Goal: Transaction & Acquisition: Subscribe to service/newsletter

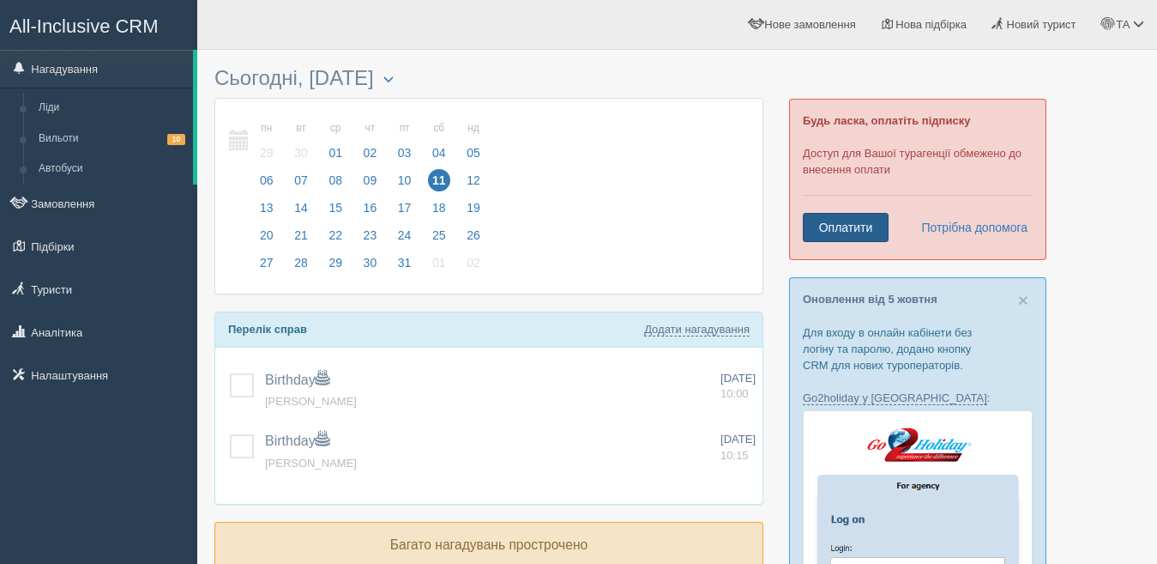
click at [874, 229] on link "Оплатити" at bounding box center [846, 227] width 86 height 29
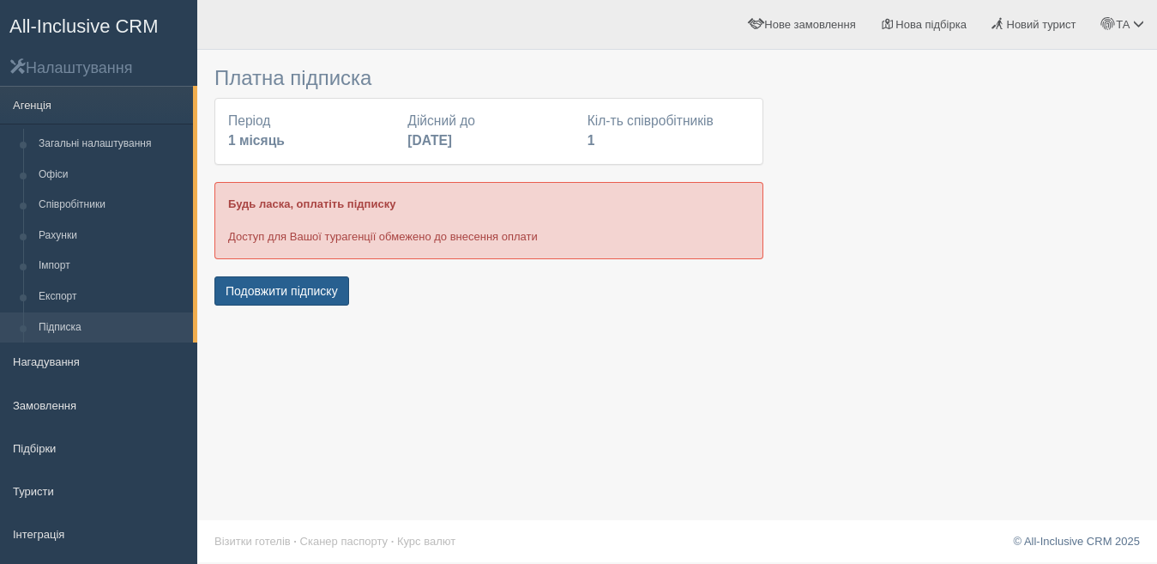
click at [259, 293] on button "Подовжити підписку" at bounding box center [281, 290] width 135 height 29
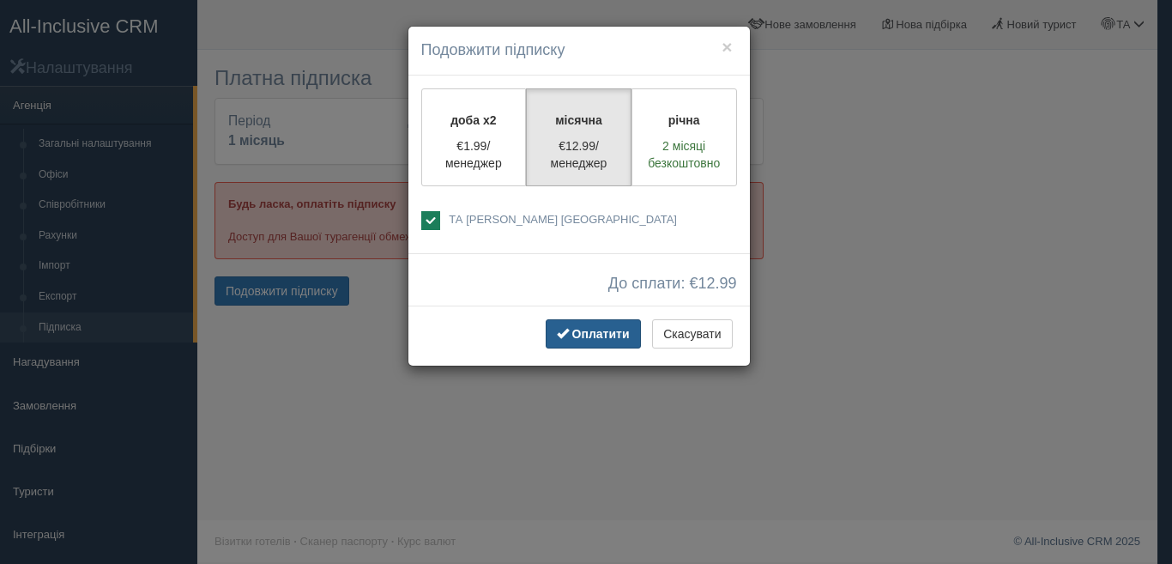
click at [601, 330] on span "Оплатити" at bounding box center [600, 334] width 57 height 14
